Goal: Check status: Check status

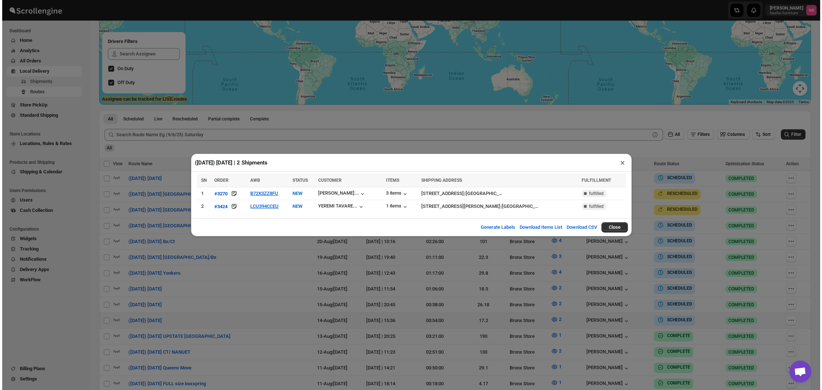
scroll to position [182, 0]
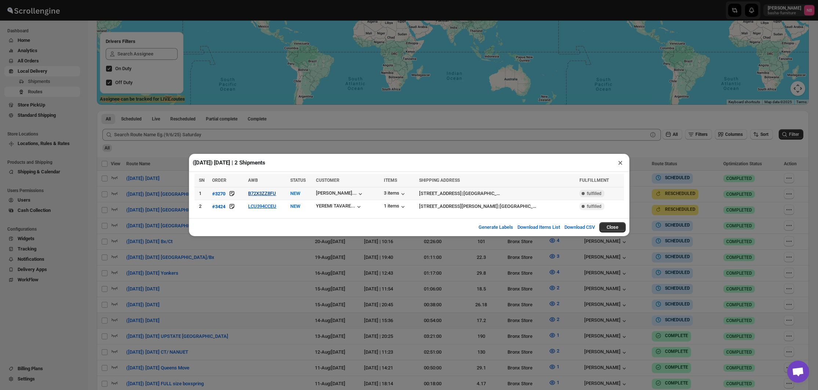
click at [264, 194] on button "B72X3ZZ8FU" at bounding box center [262, 193] width 28 height 6
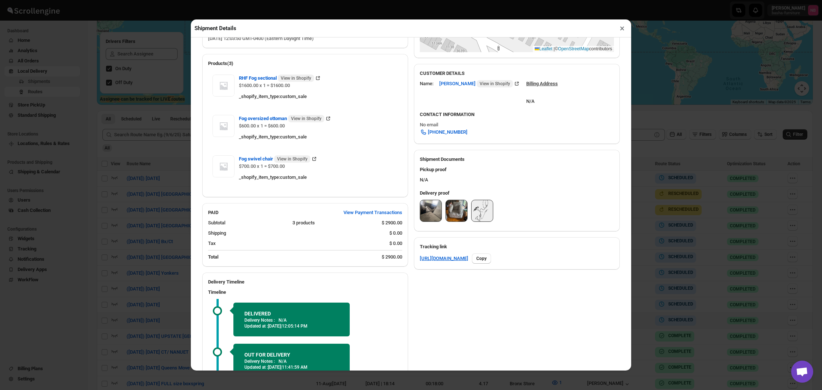
scroll to position [201, 0]
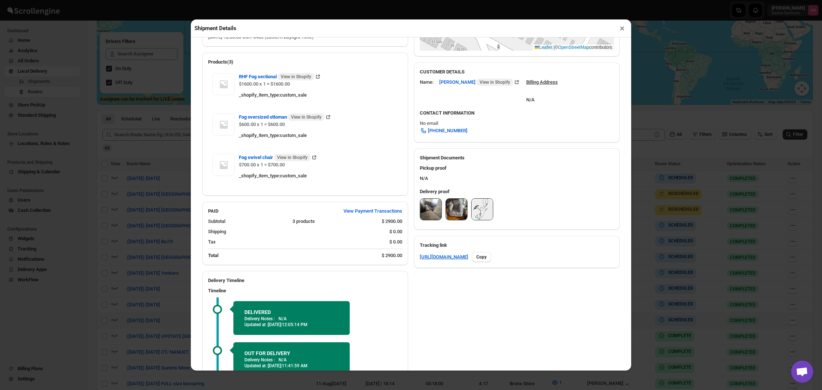
click at [427, 209] on img at bounding box center [430, 208] width 21 height 21
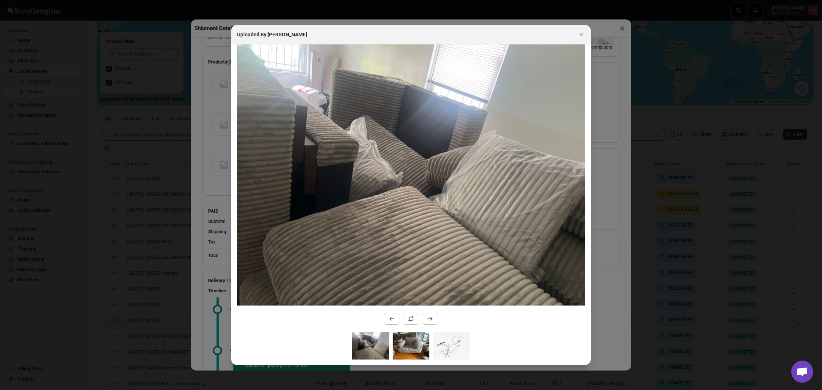
click at [405, 339] on img ":r117s:" at bounding box center [410, 346] width 37 height 28
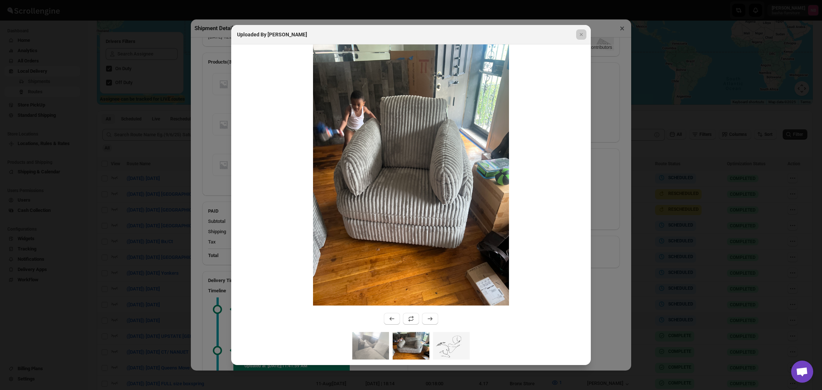
click at [170, 172] on div at bounding box center [411, 195] width 822 height 390
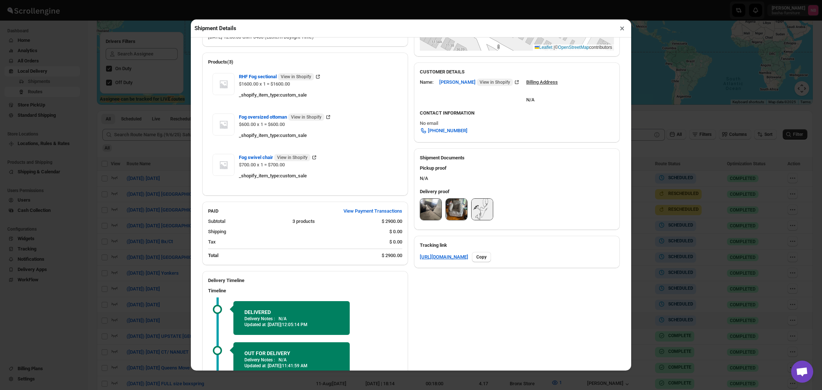
click at [170, 172] on div "Shipment Details × #3270 Awb : B72X3ZZ8FU DATE [DATE] | 12:03 Success DELIVERED…" at bounding box center [411, 195] width 822 height 390
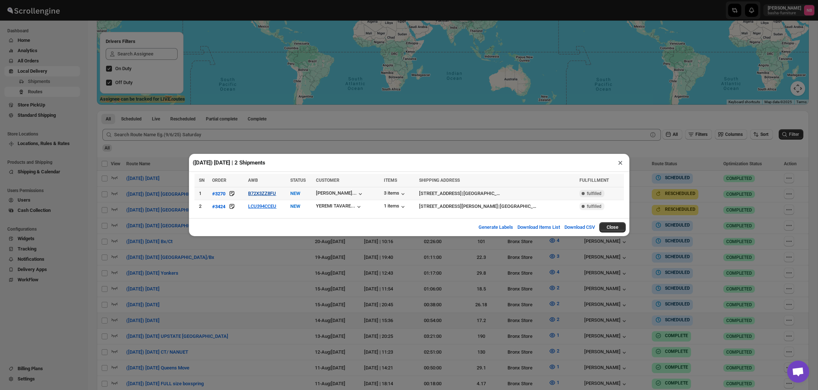
click at [265, 191] on button "B72X3ZZ8FU" at bounding box center [262, 193] width 28 height 6
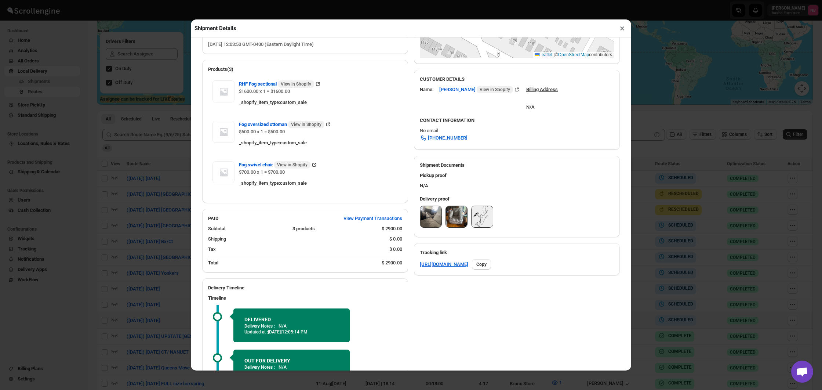
scroll to position [200, 0]
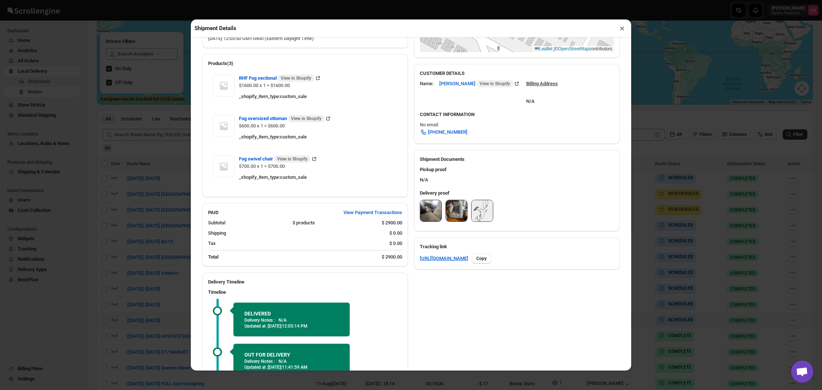
click at [426, 217] on img at bounding box center [430, 210] width 21 height 21
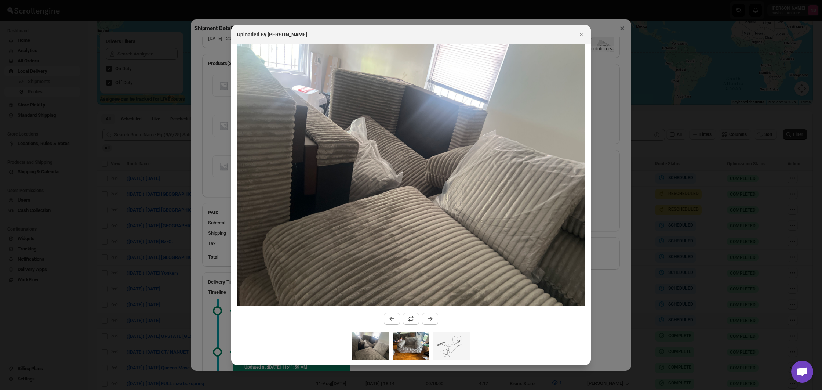
click at [415, 347] on img ":r11l0:" at bounding box center [410, 346] width 37 height 28
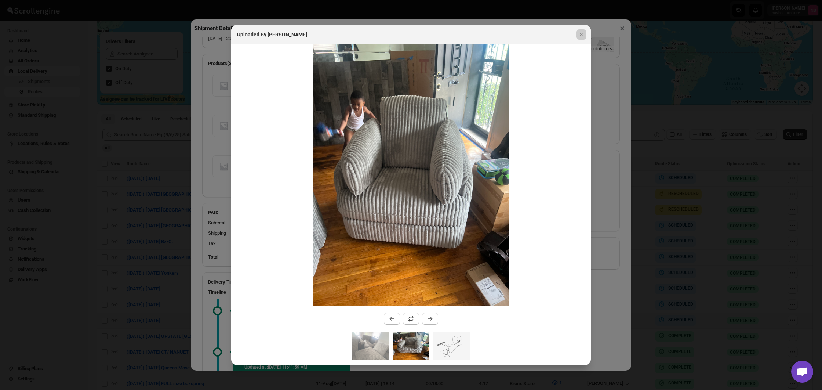
click at [140, 180] on div at bounding box center [411, 195] width 822 height 390
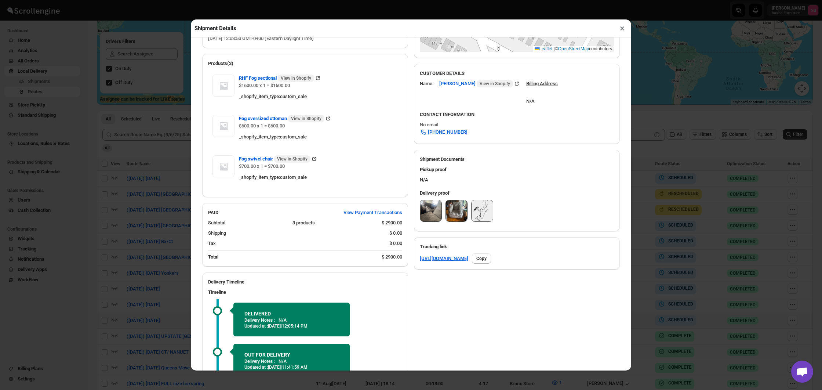
click at [140, 180] on div "Shipment Details × #3270 Awb : B72X3ZZ8FU DATE [DATE] | 12:03 Success DELIVERED…" at bounding box center [411, 195] width 822 height 390
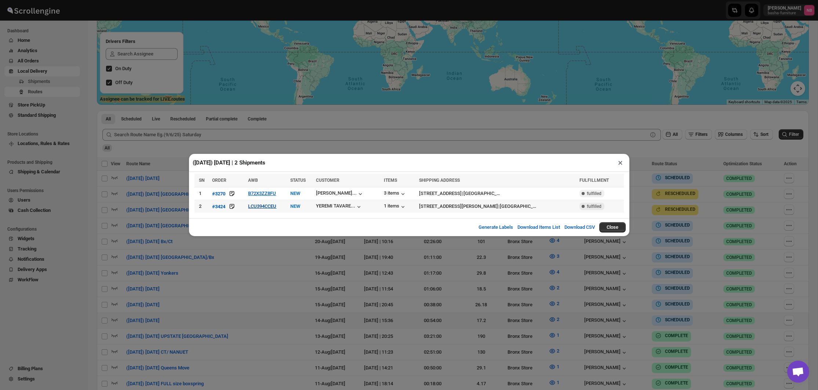
click at [266, 209] on button "LCU394CCEU" at bounding box center [262, 206] width 28 height 6
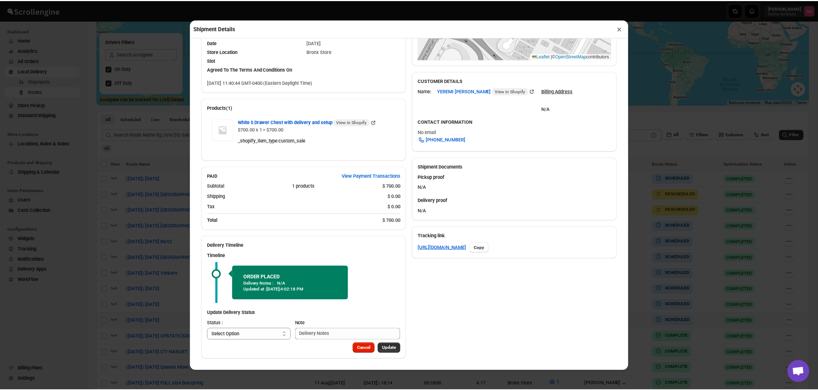
scroll to position [193, 0]
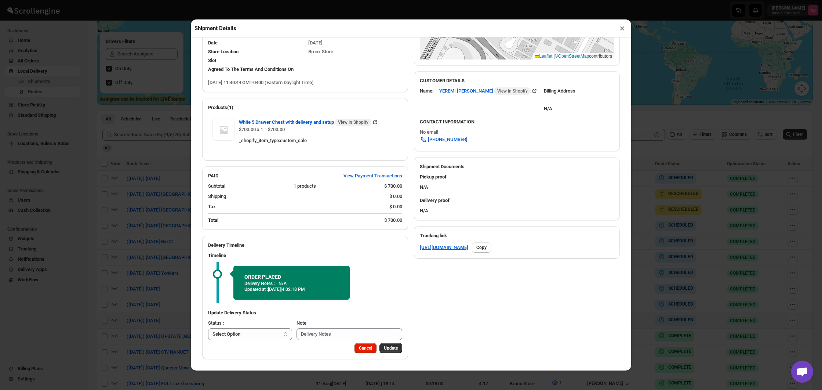
click at [129, 162] on div "Shipment Details × #3424 Awb : LCU394CCEU DATE [DATE] | 11:40 Info NEW Info Rou…" at bounding box center [411, 195] width 822 height 390
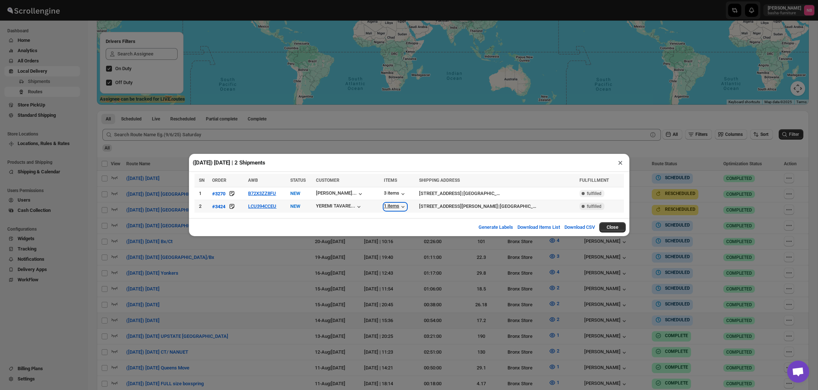
click at [398, 208] on div "1 items" at bounding box center [395, 206] width 23 height 7
click at [362, 260] on div "([DATE]) [DATE] | 2 Shipments × SN ORDER AWB STATUS CUSTOMER ITEMS SHIPPING ADD…" at bounding box center [409, 195] width 818 height 390
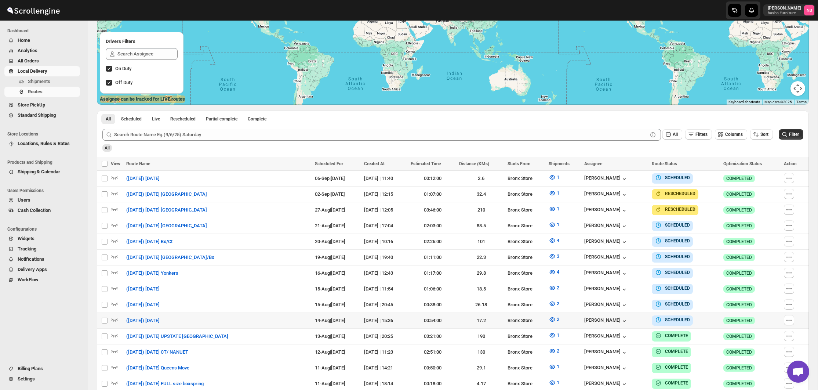
click at [678, 155] on div "Submit All Filters Columns Sort Filter All" at bounding box center [453, 140] width 712 height 34
click at [782, 137] on icon "submit" at bounding box center [784, 134] width 7 height 7
click at [789, 139] on button "Filter" at bounding box center [790, 134] width 25 height 10
click at [556, 332] on icon "button" at bounding box center [551, 334] width 7 height 7
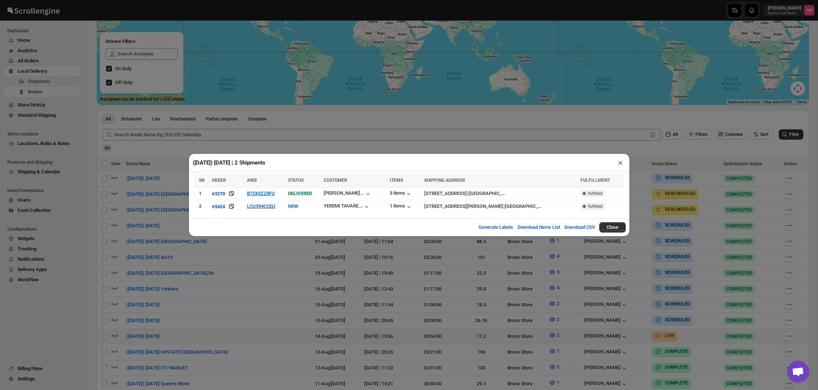
click at [342, 282] on div "([DATE]) [DATE] | 2 Shipments × SN ORDER AWB STATUS CUSTOMER ITEMS SHIPPING ADD…" at bounding box center [409, 195] width 818 height 390
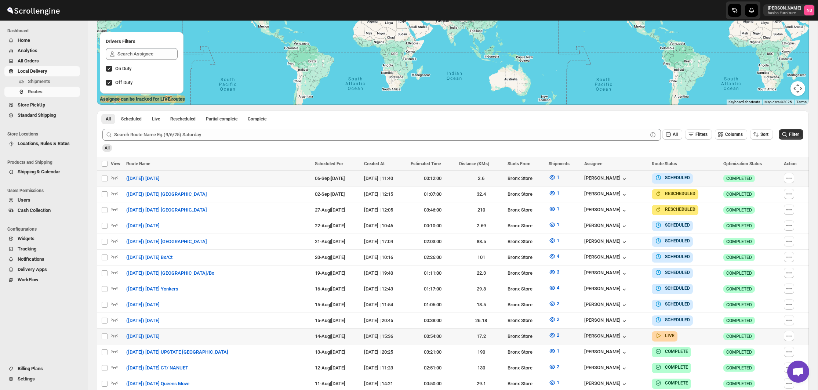
scroll to position [174, 0]
